Goal: Navigation & Orientation: Find specific page/section

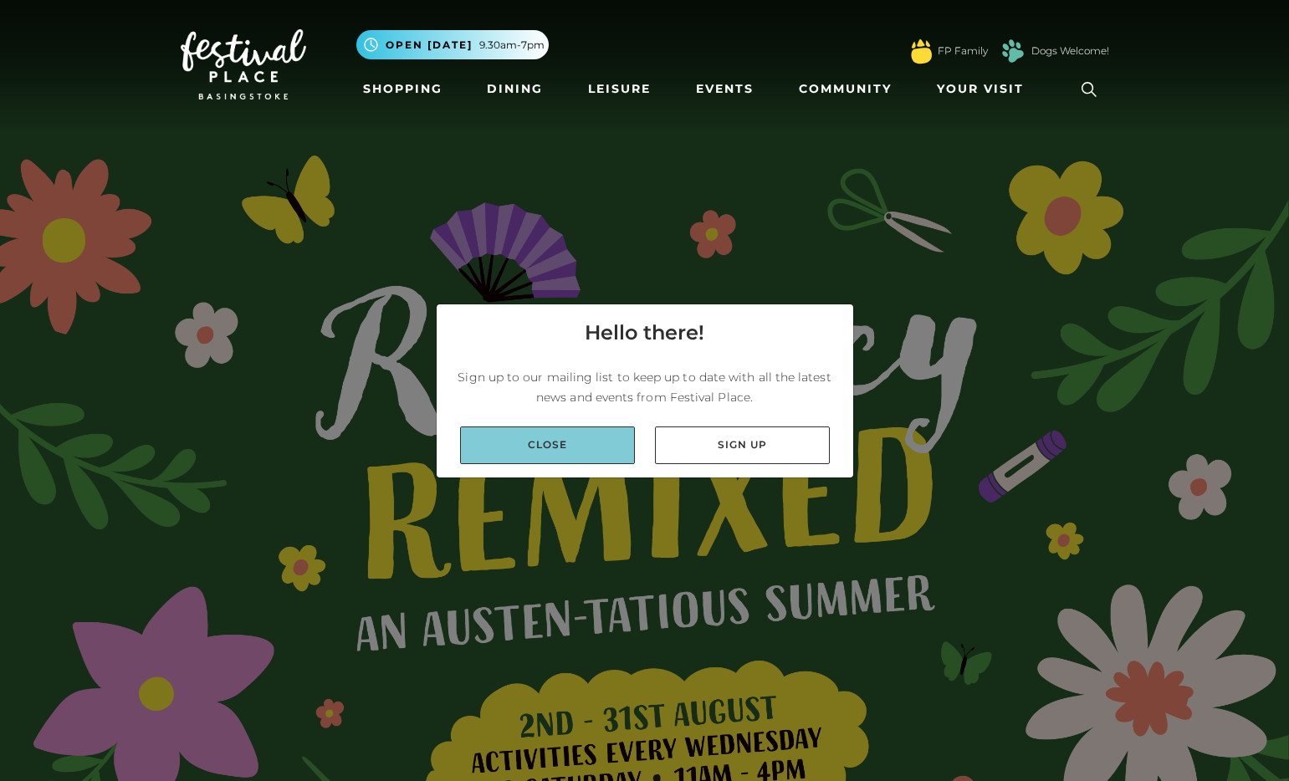
click at [552, 439] on link "Close" at bounding box center [547, 445] width 175 height 38
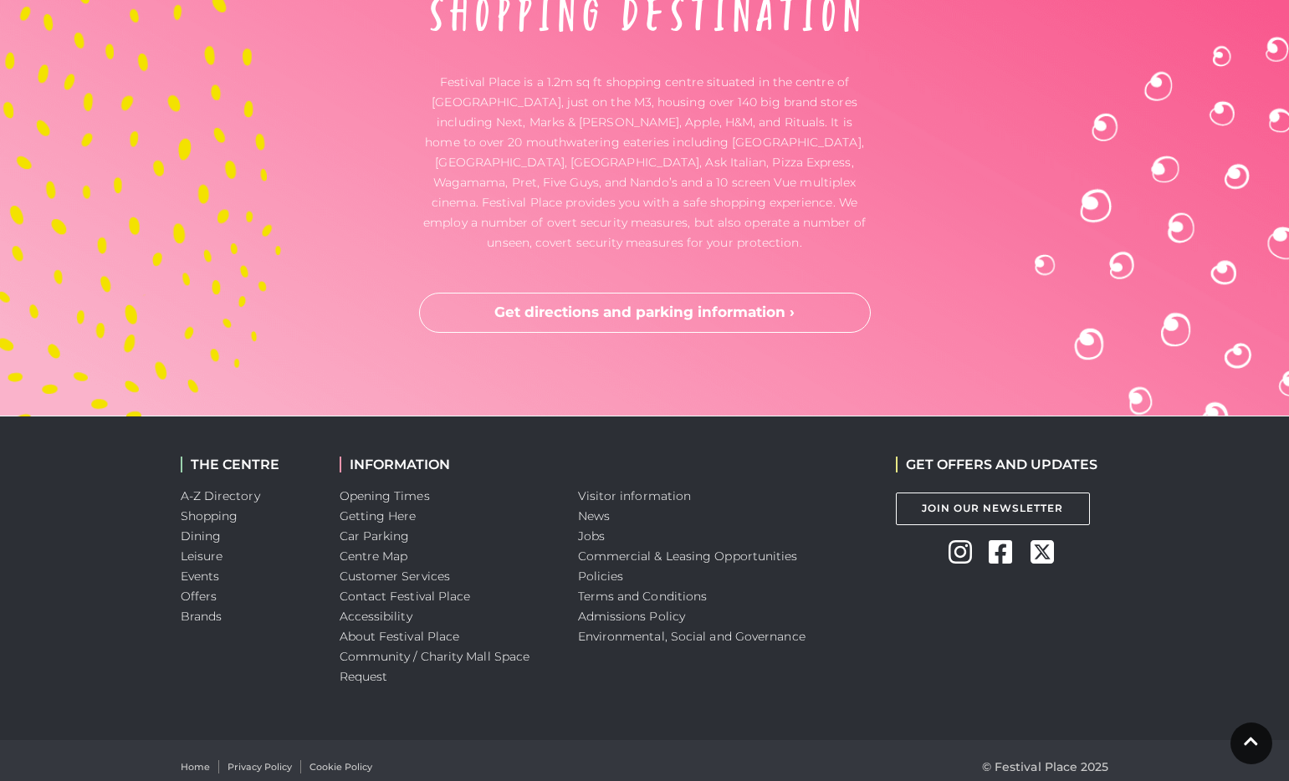
scroll to position [5010, 0]
click at [268, 773] on div "Home Privacy Policy Cookie Policy © Festival Place 2025" at bounding box center [644, 766] width 953 height 54
click at [269, 770] on link "Privacy Policy" at bounding box center [259, 766] width 64 height 14
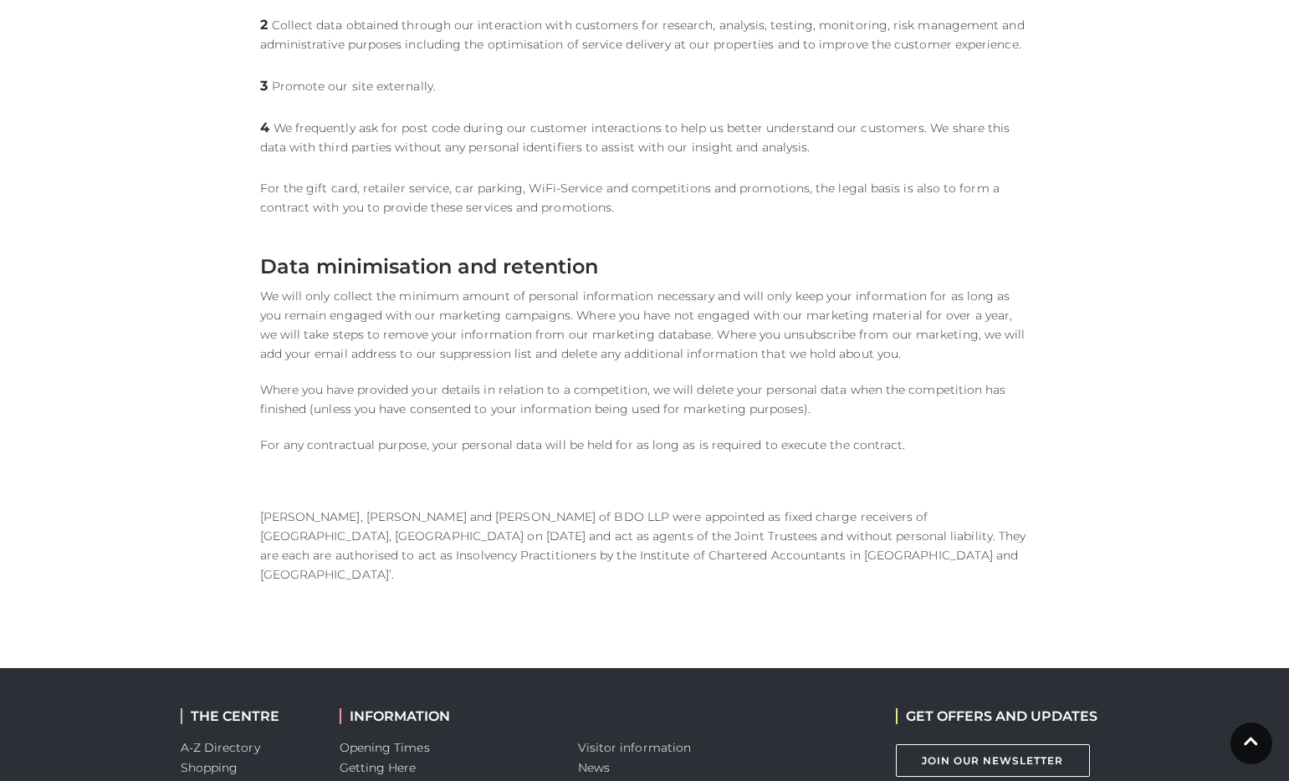
scroll to position [2043, 0]
